Goal: Task Accomplishment & Management: Manage account settings

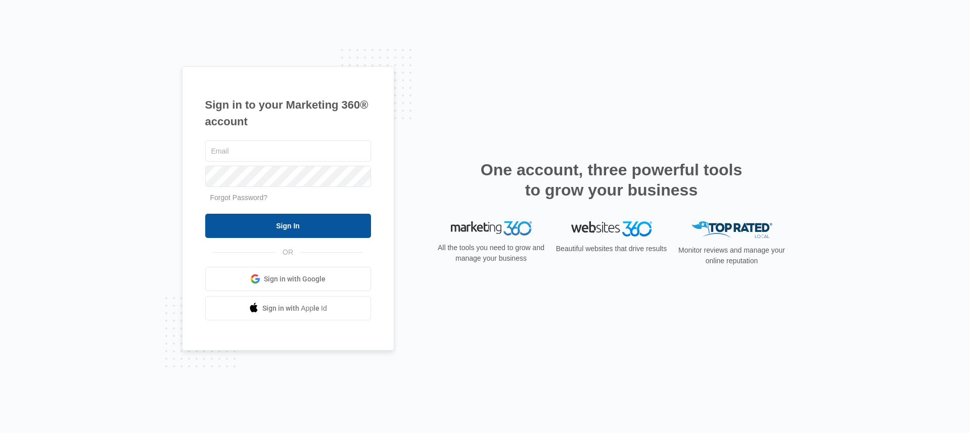
type input "[EMAIL_ADDRESS][DOMAIN_NAME]"
click at [253, 219] on input "Sign In" at bounding box center [288, 226] width 166 height 24
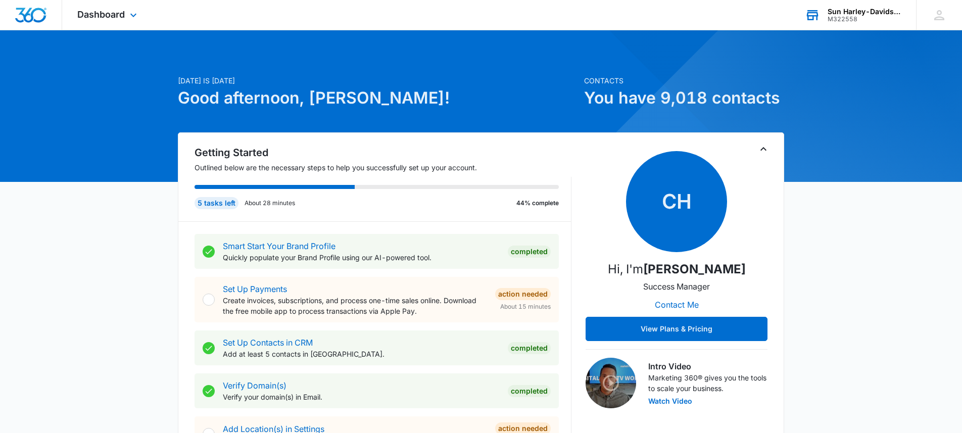
click at [841, 8] on div "Sun Harley-Davidson" at bounding box center [865, 12] width 74 height 8
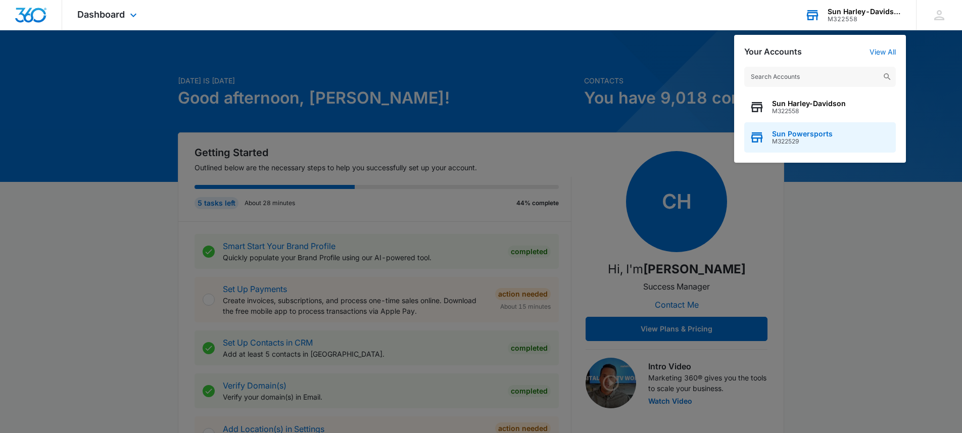
click at [808, 130] on span "Sun Powersports" at bounding box center [802, 134] width 61 height 8
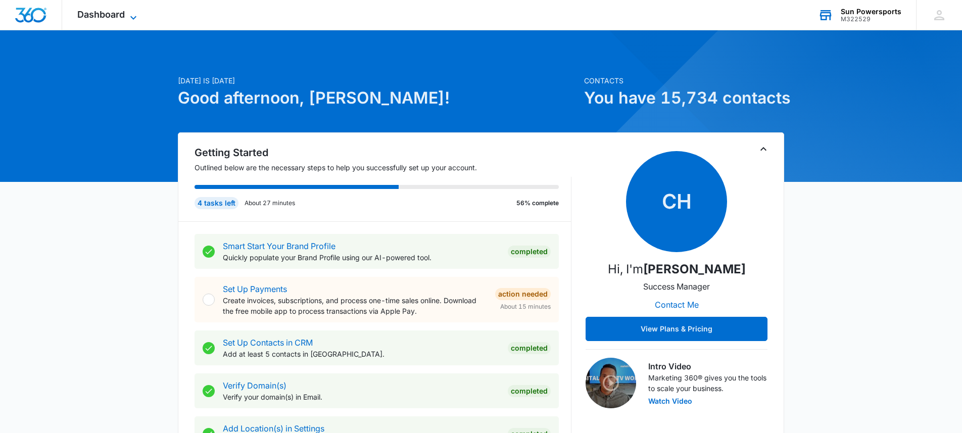
click at [131, 12] on icon at bounding box center [133, 18] width 12 height 12
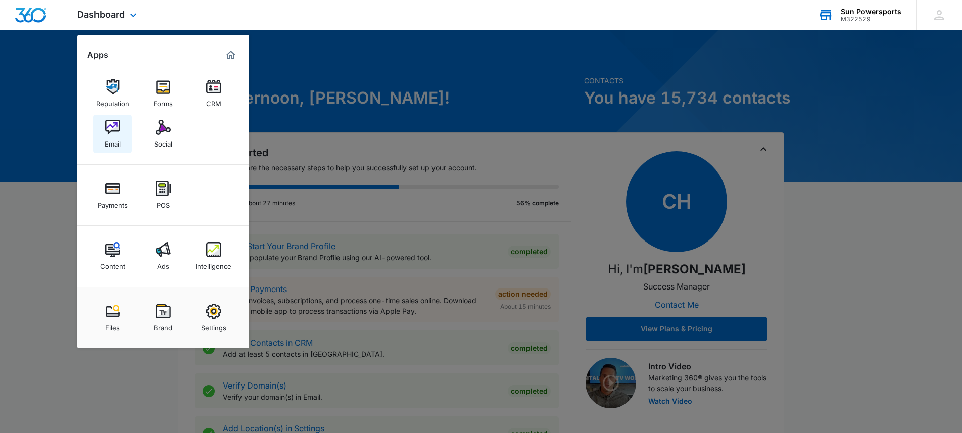
click at [116, 121] on img at bounding box center [112, 127] width 15 height 15
